Goal: Check status: Check status

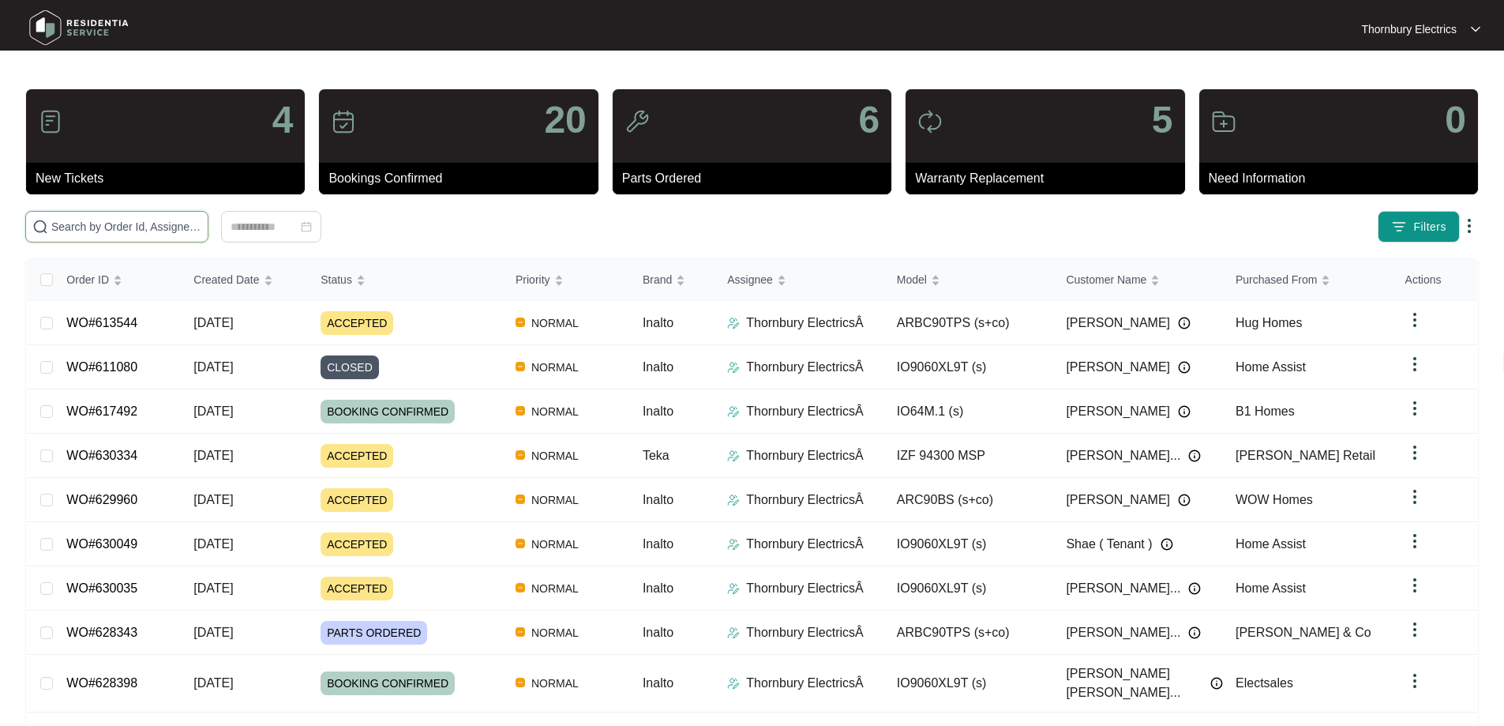
click at [160, 223] on input "text" at bounding box center [126, 226] width 150 height 17
type input "616675"
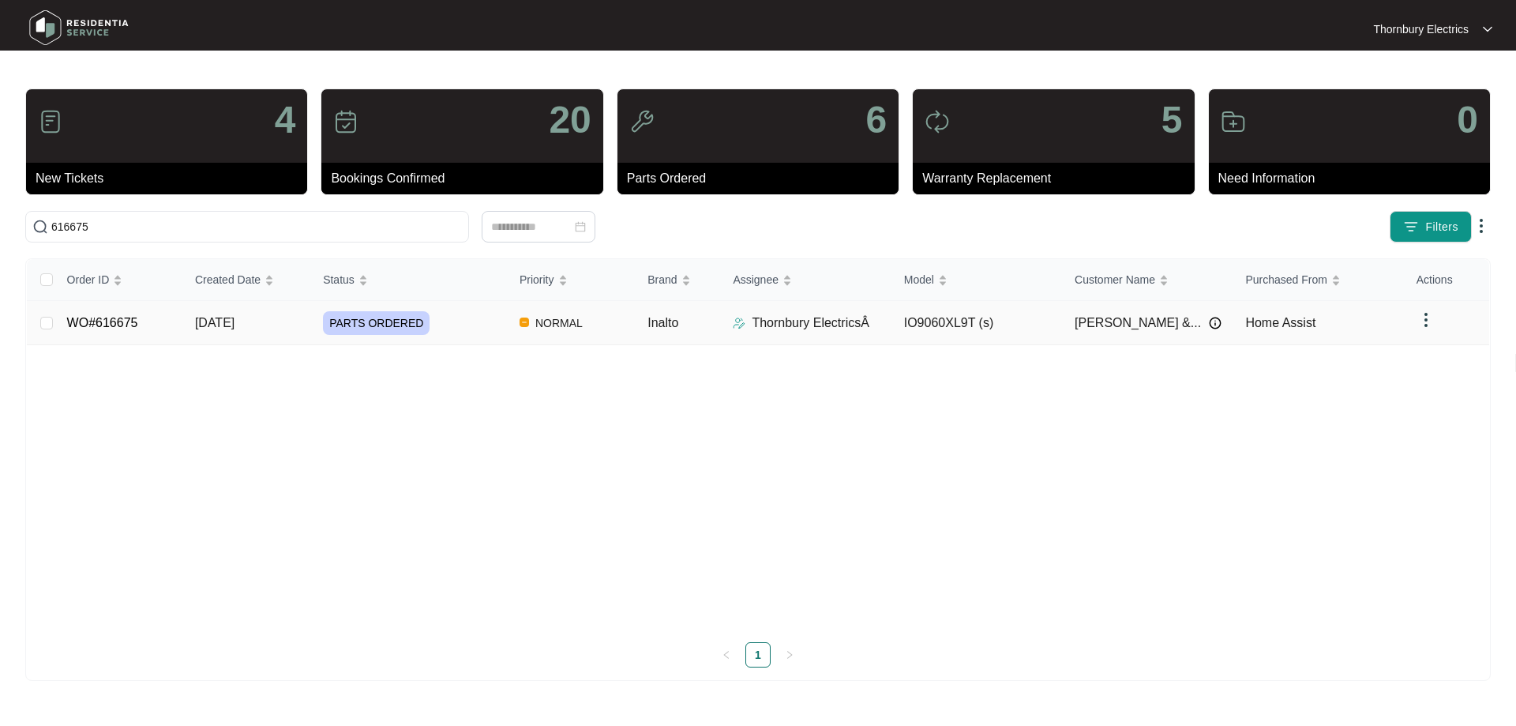
click at [473, 323] on div "PARTS ORDERED" at bounding box center [415, 323] width 184 height 24
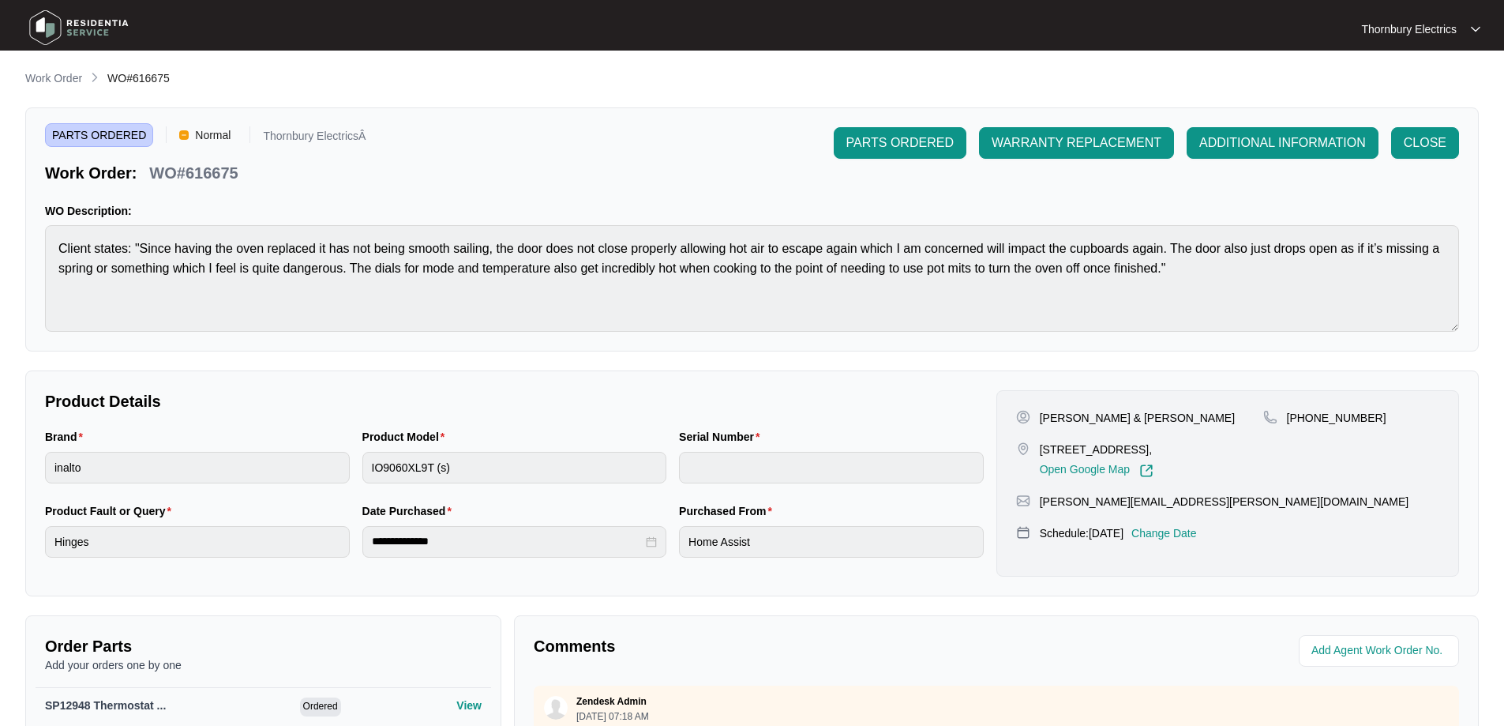
click at [1197, 537] on p "Change Date" at bounding box center [1165, 533] width 66 height 16
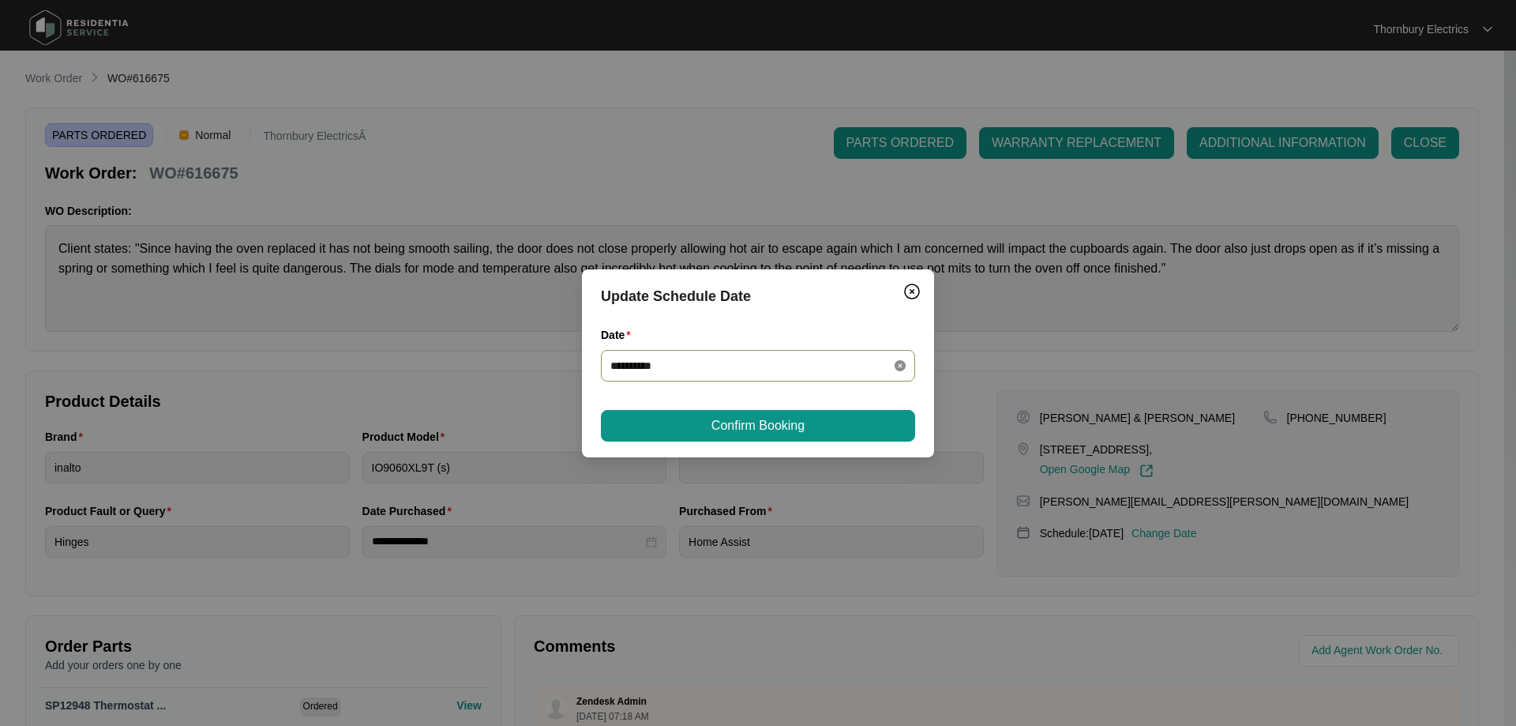
click at [897, 368] on icon "close-circle" at bounding box center [900, 365] width 11 height 11
click at [897, 368] on div at bounding box center [757, 365] width 295 height 17
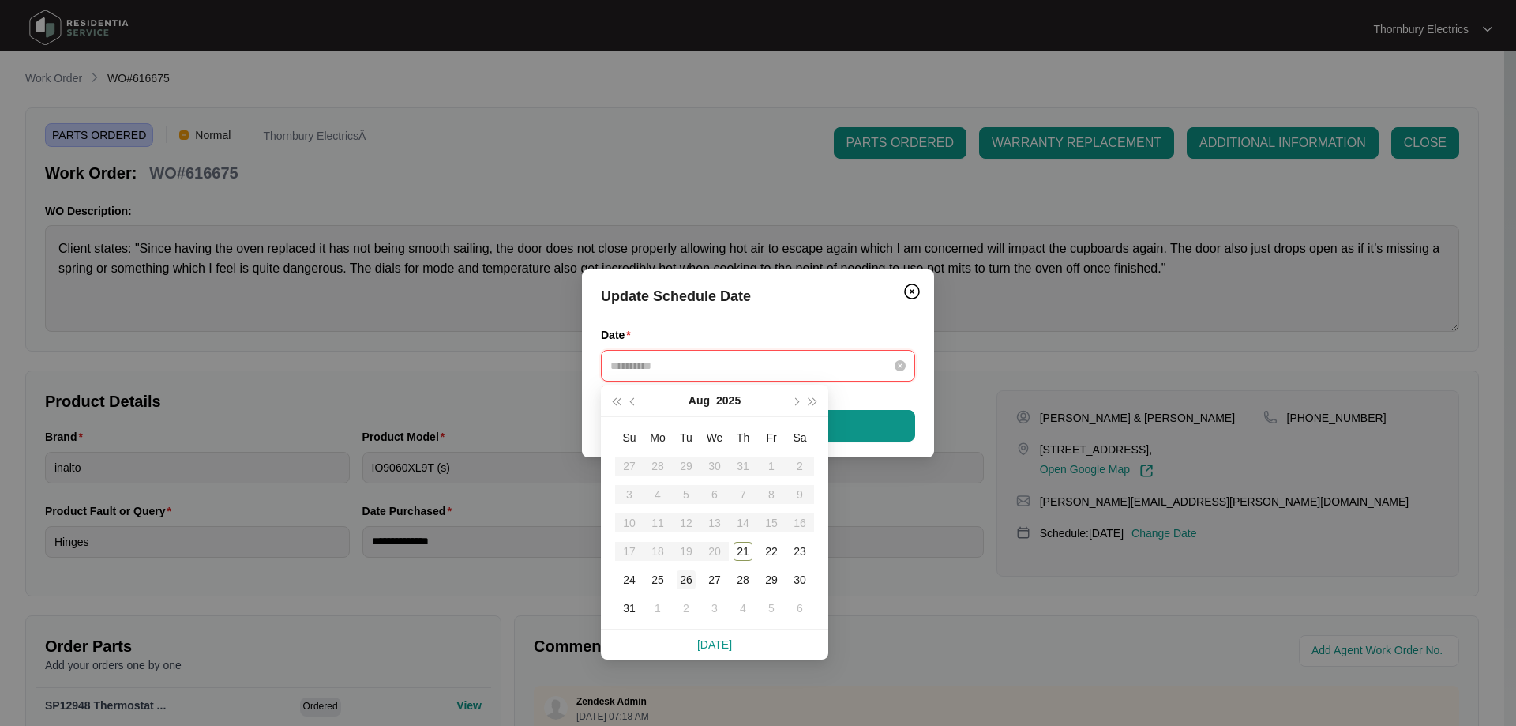
type input "**********"
click at [790, 407] on button "button" at bounding box center [794, 401] width 17 height 32
click at [779, 489] on div "12" at bounding box center [771, 494] width 19 height 19
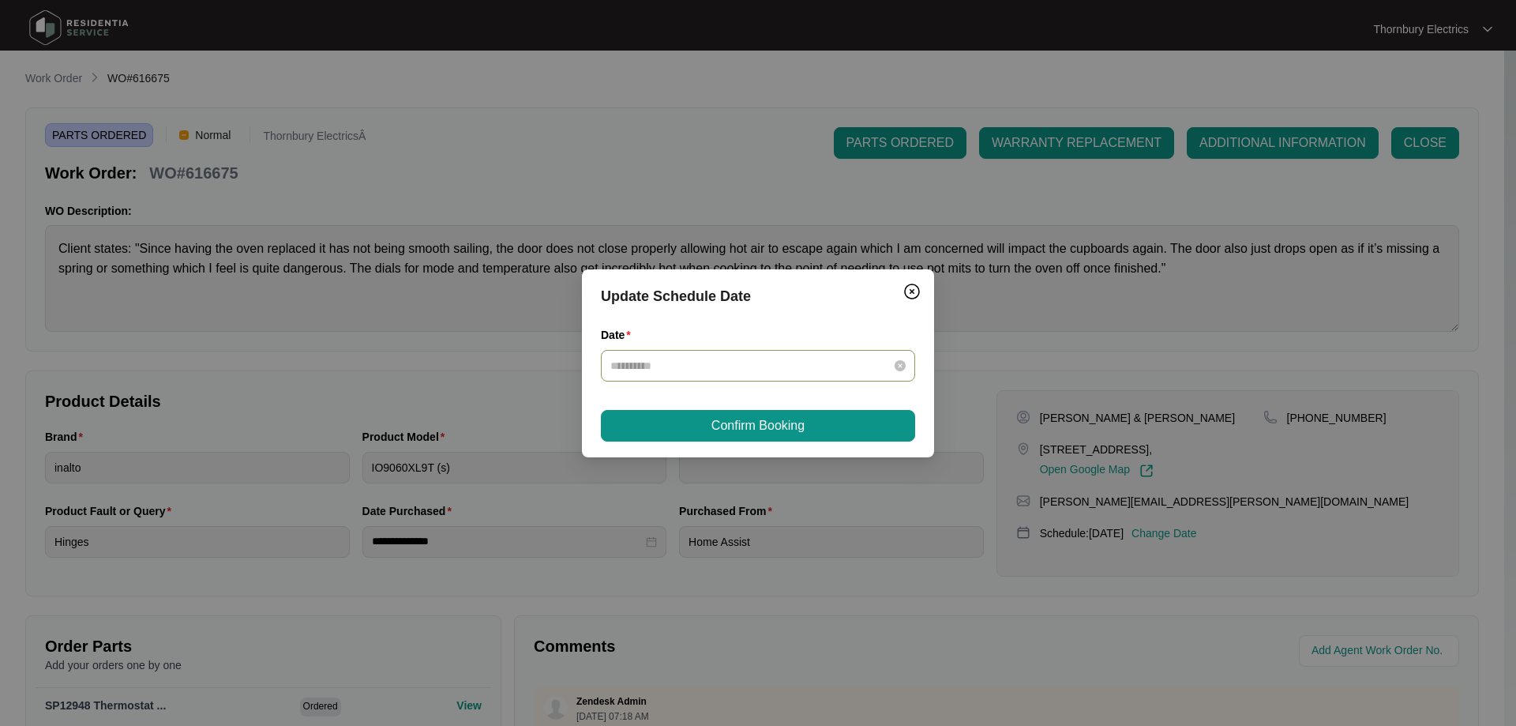
type input "**********"
click at [821, 435] on button "Confirm Booking" at bounding box center [758, 426] width 314 height 32
